Goal: Transaction & Acquisition: Purchase product/service

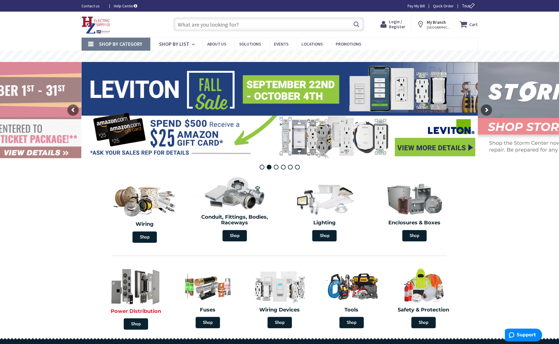
click at [140, 282] on img at bounding box center [136, 286] width 66 height 39
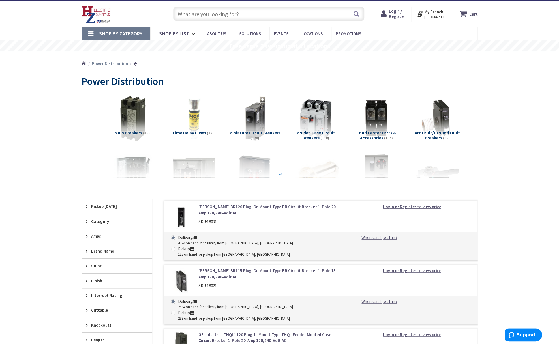
scroll to position [10, 0]
click at [278, 173] on strong at bounding box center [280, 174] width 7 height 6
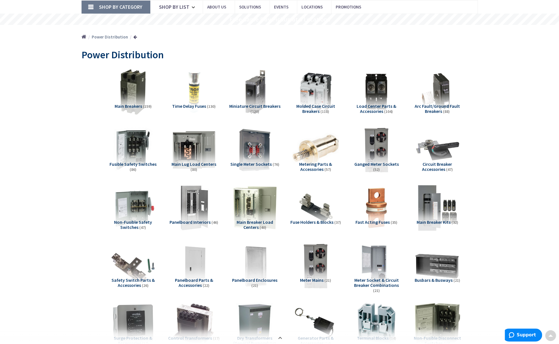
scroll to position [37, 0]
click at [256, 208] on img at bounding box center [254, 207] width 51 height 51
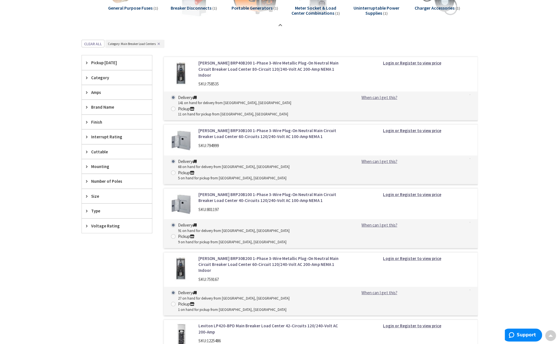
scroll to position [599, 0]
click at [102, 94] on span "Amps" at bounding box center [114, 93] width 46 height 6
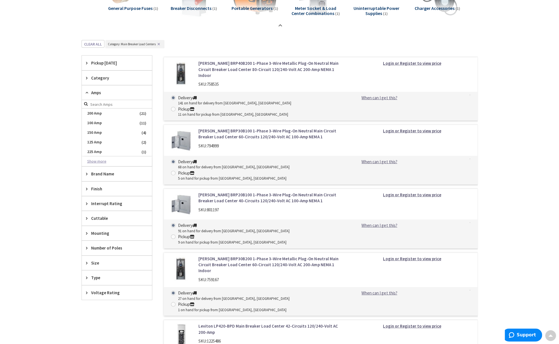
click at [97, 159] on button "Show more" at bounding box center [117, 162] width 70 height 10
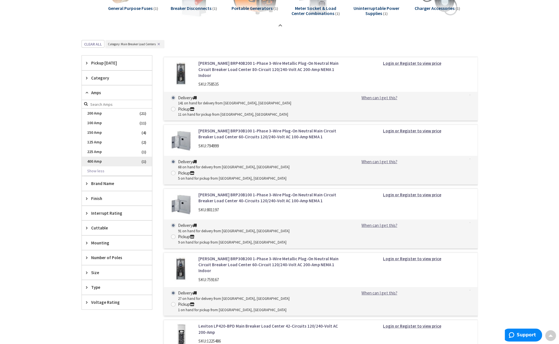
click at [97, 160] on span "400 Amp" at bounding box center [117, 162] width 70 height 10
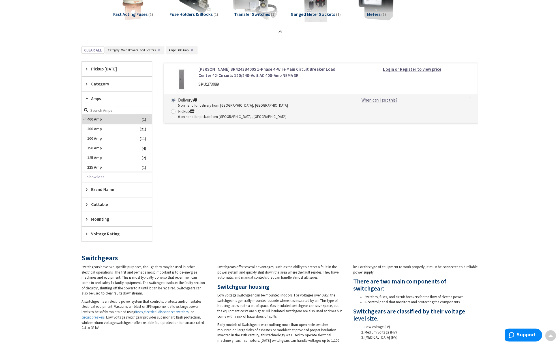
scroll to position [243, 0]
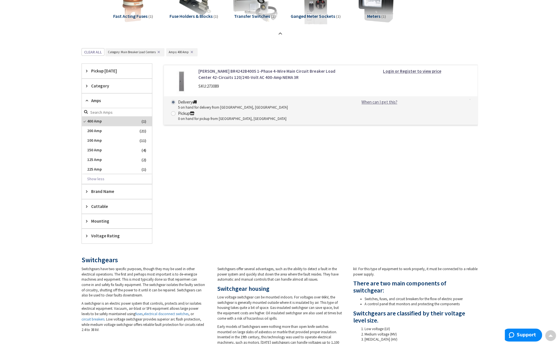
click at [230, 76] on link "[PERSON_NAME] BR4242B400S 1-Phase 4-Wire Main Circuit Breaker Load Center 42-Ci…" at bounding box center [270, 74] width 144 height 12
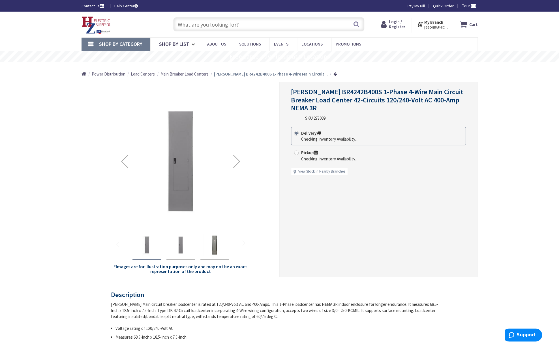
click at [180, 251] on img "Eaton BR4242B400S 1-Phase 4-Wire Main Circuit Breaker Load Center 42-Circuits 1…" at bounding box center [180, 245] width 23 height 23
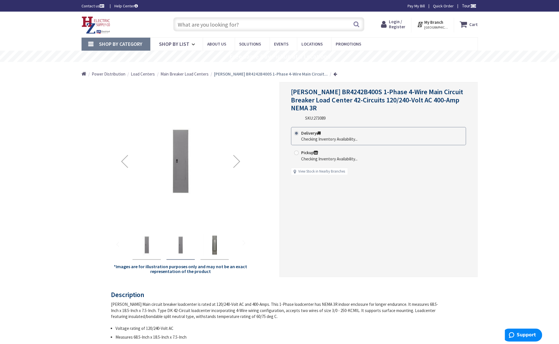
click at [216, 248] on img "Eaton BR4242B400S 1-Phase 4-Wire Main Circuit Breaker Load Center 42-Circuits 1…" at bounding box center [214, 245] width 23 height 23
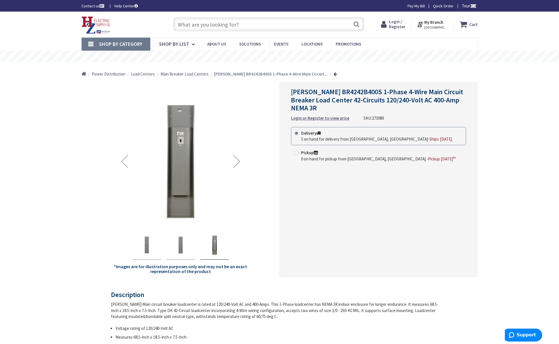
click at [185, 240] on img "Eaton BR4242B400S 1-Phase 4-Wire Main Circuit Breaker Load Center 42-Circuits 1…" at bounding box center [180, 245] width 23 height 23
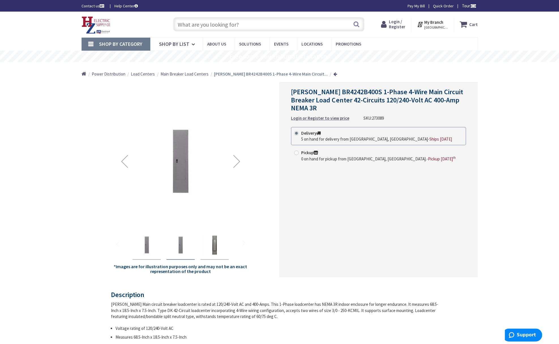
click at [140, 237] on img "Eaton BR4242B400S 1-Phase 4-Wire Main Circuit Breaker Load Center 42-Circuits 1…" at bounding box center [146, 245] width 23 height 23
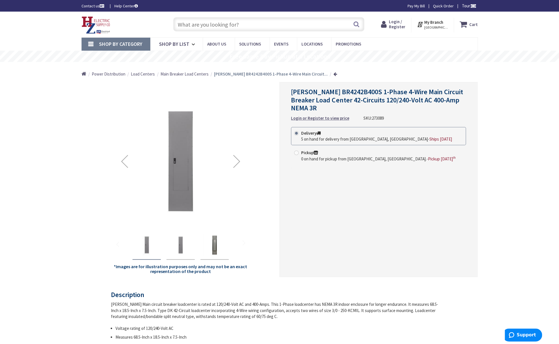
click at [184, 241] on img "Eaton BR4242B400S 1-Phase 4-Wire Main Circuit Breaker Load Center 42-Circuits 1…" at bounding box center [180, 245] width 23 height 23
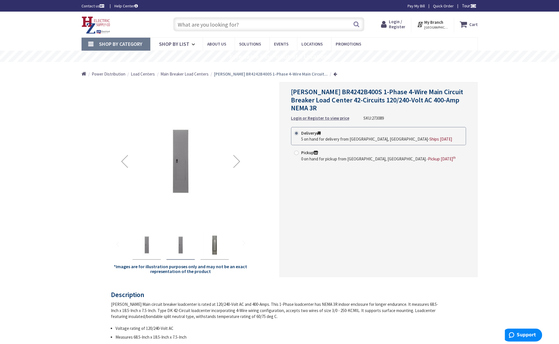
click at [212, 243] on img "Eaton BR4242B400S 1-Phase 4-Wire Main Circuit Breaker Load Center 42-Circuits 1…" at bounding box center [214, 245] width 23 height 23
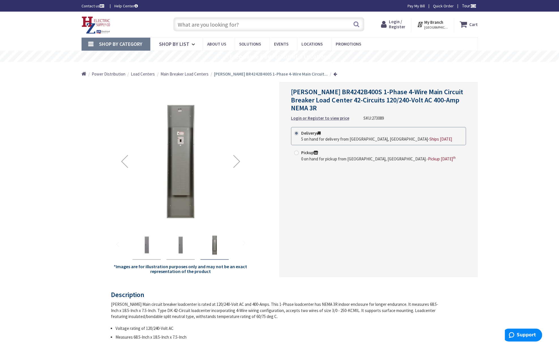
click at [144, 237] on img "Eaton BR4242B400S 1-Phase 4-Wire Main Circuit Breaker Load Center 42-Circuits 1…" at bounding box center [146, 245] width 23 height 23
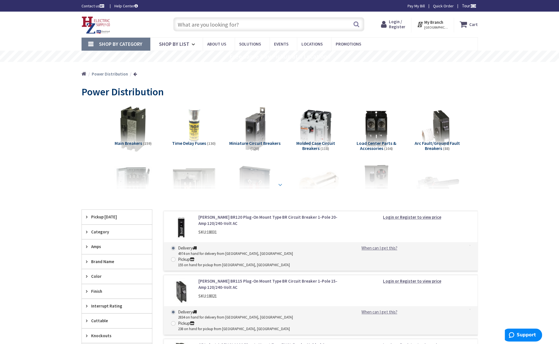
click at [284, 185] on div at bounding box center [280, 172] width 368 height 31
click at [279, 182] on strong at bounding box center [280, 185] width 7 height 6
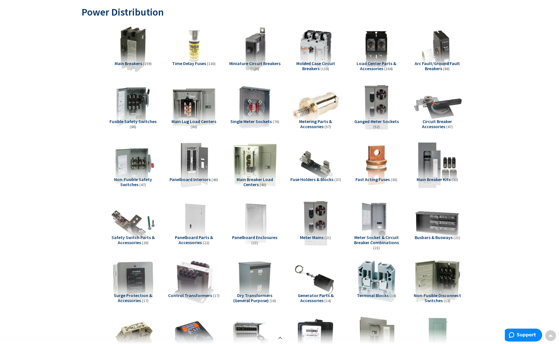
scroll to position [79, 0]
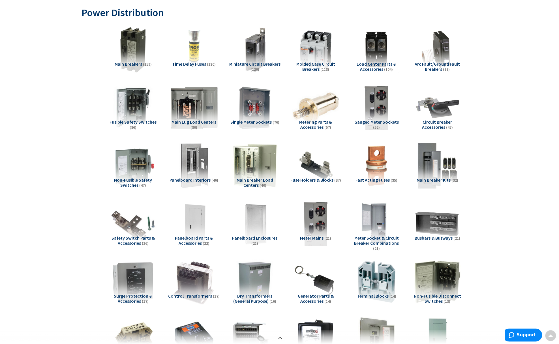
click at [207, 95] on img at bounding box center [193, 107] width 51 height 51
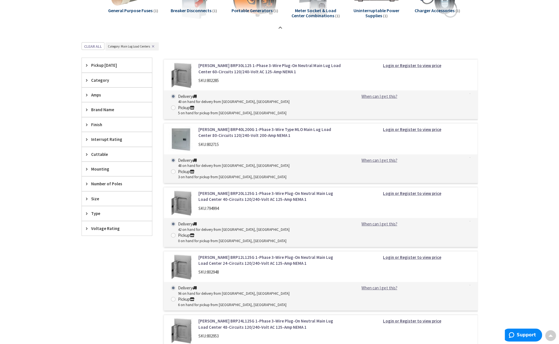
scroll to position [585, 0]
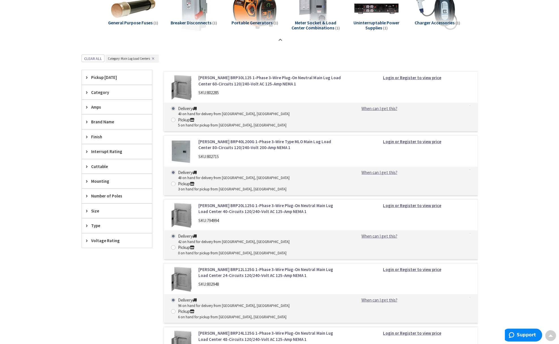
click at [97, 110] on div "Amps" at bounding box center [117, 107] width 70 height 14
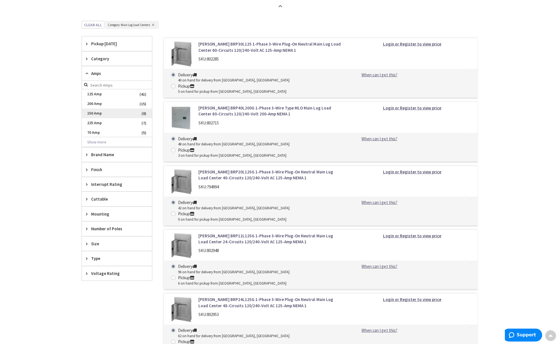
scroll to position [618, 0]
click at [101, 141] on button "Show more" at bounding box center [117, 143] width 70 height 10
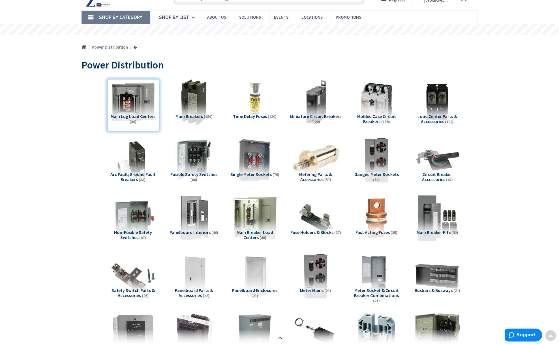
scroll to position [0, 0]
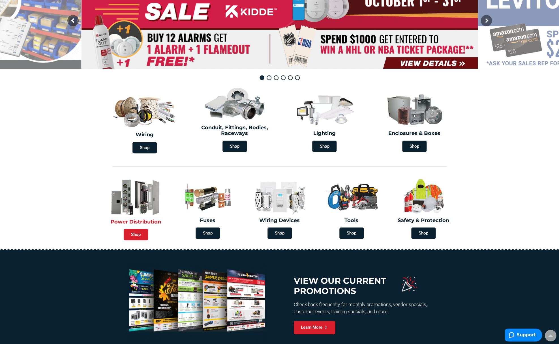
click at [136, 237] on span "Shop" at bounding box center [136, 234] width 24 height 11
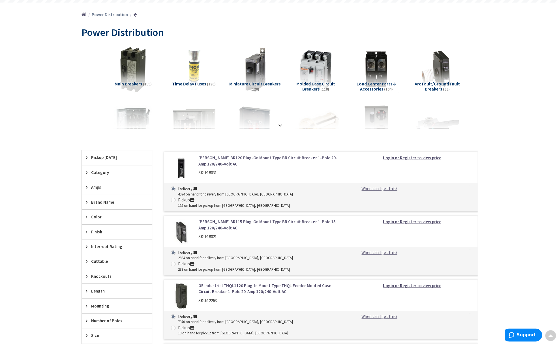
scroll to position [60, 0]
click at [98, 192] on div "Amps" at bounding box center [117, 187] width 70 height 14
click at [97, 256] on button "Show more" at bounding box center [117, 256] width 70 height 10
click at [93, 273] on span "400 Amp" at bounding box center [117, 270] width 70 height 10
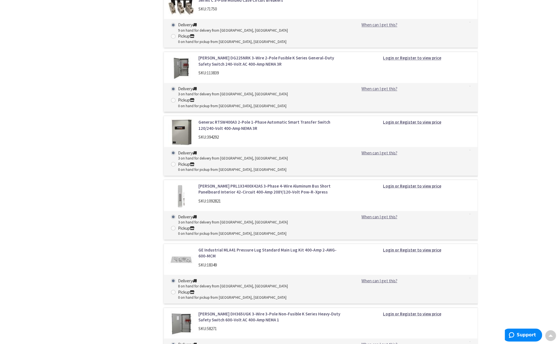
scroll to position [1572, 0]
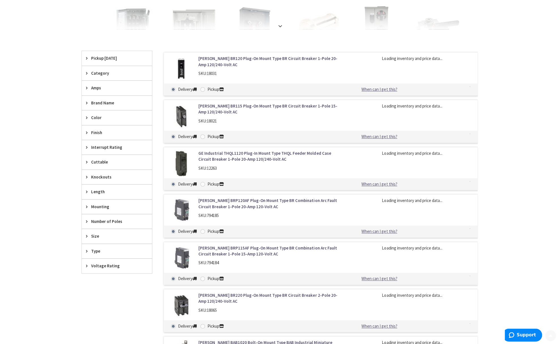
scroll to position [182, 0]
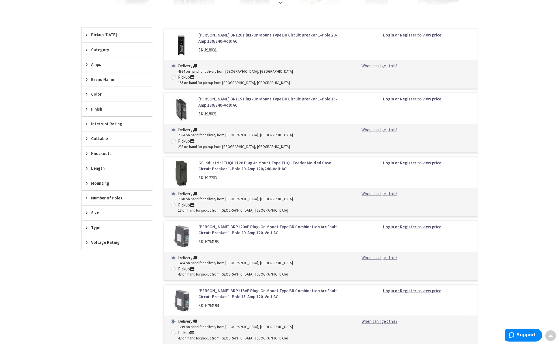
click at [102, 69] on div "Amps" at bounding box center [117, 64] width 70 height 14
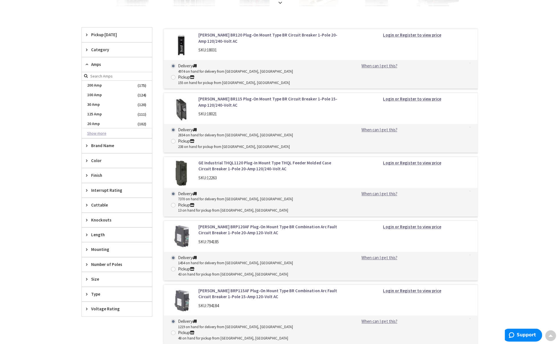
click at [96, 131] on button "Show more" at bounding box center [117, 134] width 70 height 10
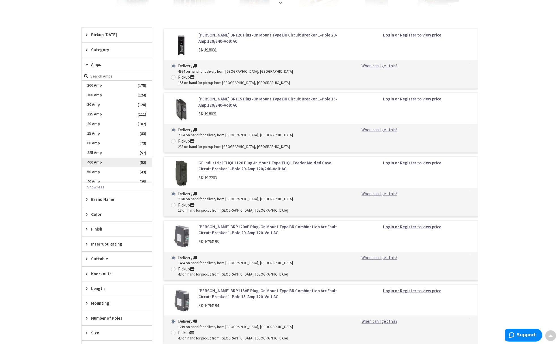
click at [95, 161] on span "400 Amp" at bounding box center [117, 163] width 70 height 10
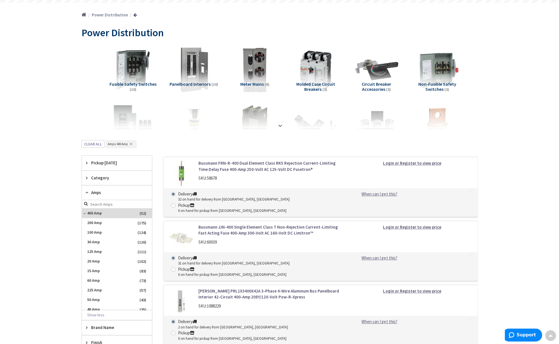
scroll to position [76, 0]
